Goal: Task Accomplishment & Management: Manage account settings

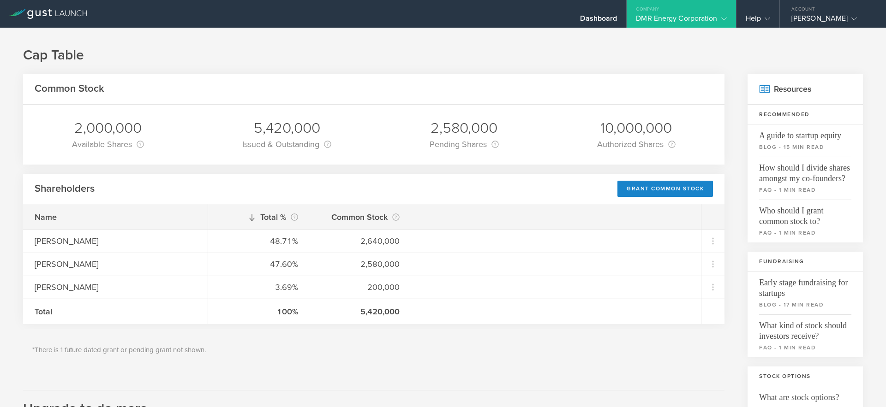
click at [561, 56] on h1 "Cap Table" at bounding box center [443, 55] width 840 height 18
click at [516, 77] on div "Common Stock" at bounding box center [373, 89] width 701 height 31
